Goal: Navigation & Orientation: Find specific page/section

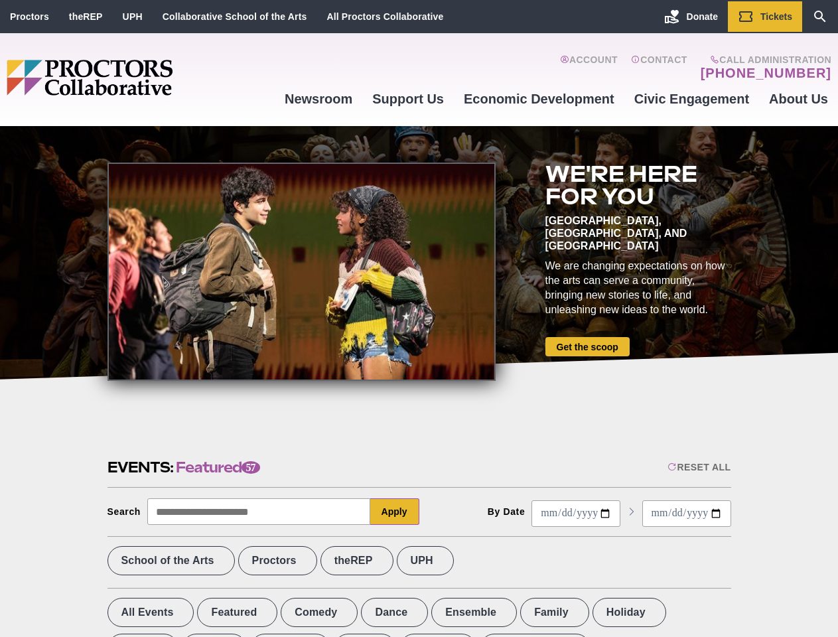
click at [419, 319] on div at bounding box center [302, 272] width 388 height 218
click at [698, 467] on div "Reset All" at bounding box center [699, 467] width 63 height 11
click at [395, 512] on button "Apply" at bounding box center [394, 511] width 49 height 27
